Goal: Task Accomplishment & Management: Use online tool/utility

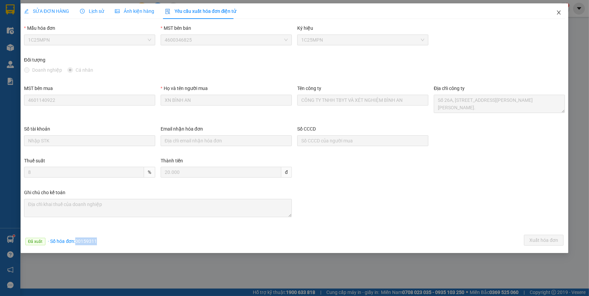
click at [558, 11] on icon "close" at bounding box center [558, 12] width 5 height 5
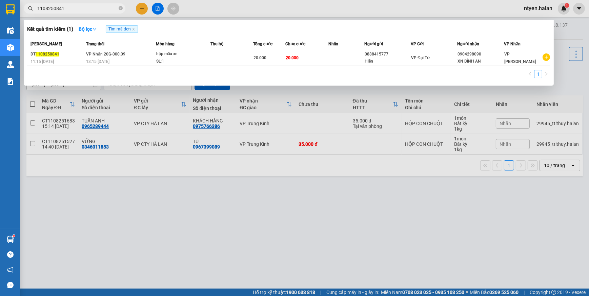
drag, startPoint x: 121, startPoint y: 8, endPoint x: 105, endPoint y: 8, distance: 16.3
click at [105, 8] on span "1108250841" at bounding box center [75, 8] width 102 height 10
click at [124, 8] on span "1108250841" at bounding box center [75, 8] width 102 height 10
click at [121, 7] on icon "close-circle" at bounding box center [121, 8] width 4 height 4
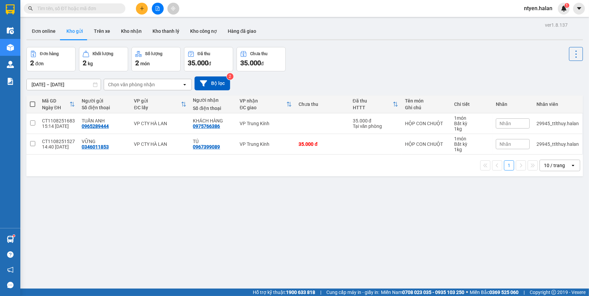
click at [108, 8] on input "text" at bounding box center [77, 8] width 80 height 7
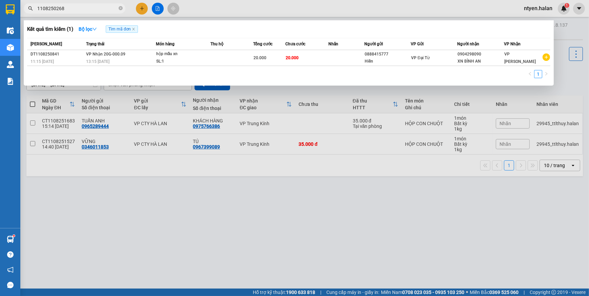
type input "1108250268"
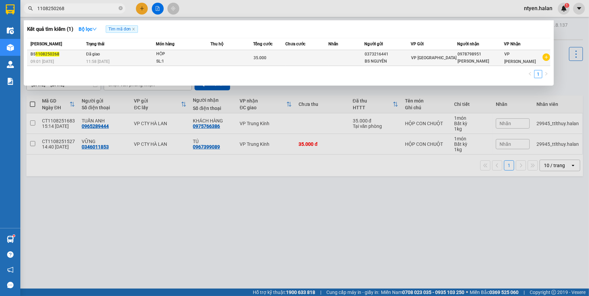
click at [89, 55] on span "Đã giao" at bounding box center [93, 54] width 14 height 5
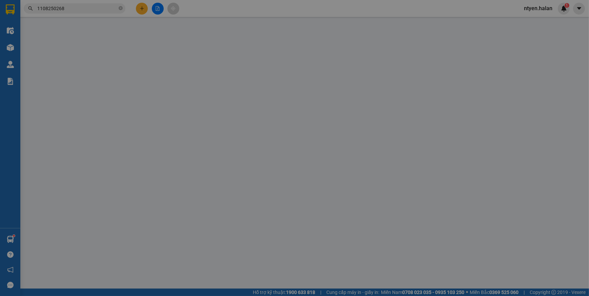
type input "0373216441"
type input "BS NGUYÊN"
type input "0978798951"
type input "[PERSON_NAME]"
type input "35.000"
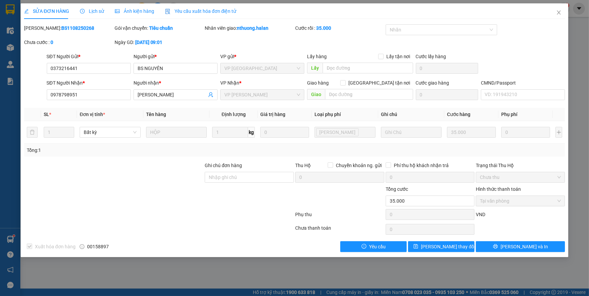
click at [200, 13] on span "Yêu cầu xuất hóa đơn điện tử" at bounding box center [200, 10] width 71 height 5
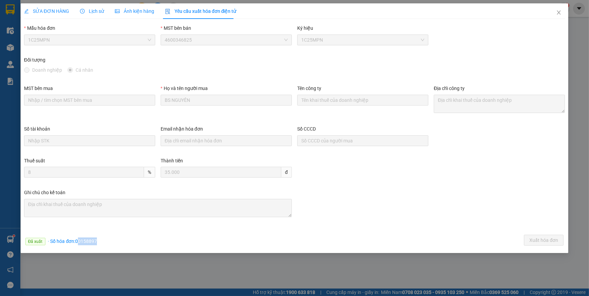
drag, startPoint x: 78, startPoint y: 242, endPoint x: 98, endPoint y: 243, distance: 20.0
click at [98, 243] on div "Đã xuất · Số hóa đơn: 00158897 Xuất hóa đơn" at bounding box center [294, 241] width 543 height 13
drag, startPoint x: 98, startPoint y: 243, endPoint x: 77, endPoint y: 240, distance: 20.5
click at [77, 240] on span "· Số hóa đơn: 00158897" at bounding box center [72, 241] width 49 height 5
drag, startPoint x: 76, startPoint y: 240, endPoint x: 98, endPoint y: 239, distance: 22.0
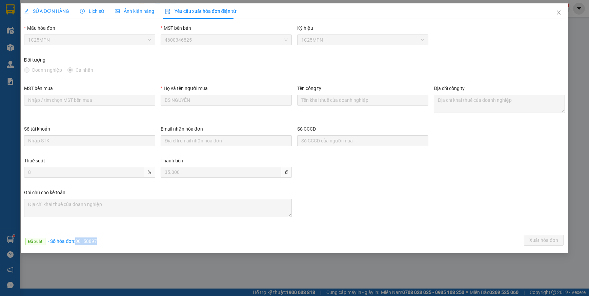
click at [98, 239] on div "Đã xuất · Số hóa đơn: 00158897 Xuất hóa đơn" at bounding box center [294, 241] width 543 height 13
copy span "00158897"
click at [560, 15] on icon "close" at bounding box center [558, 12] width 5 height 5
